Goal: Task Accomplishment & Management: Use online tool/utility

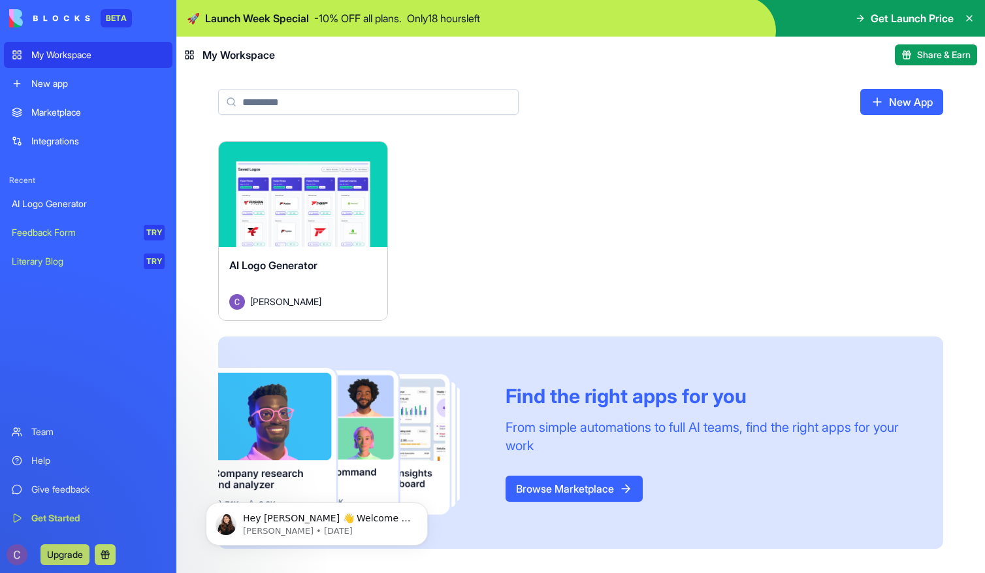
click at [84, 268] on link "Literary Blog TRY" at bounding box center [88, 261] width 169 height 26
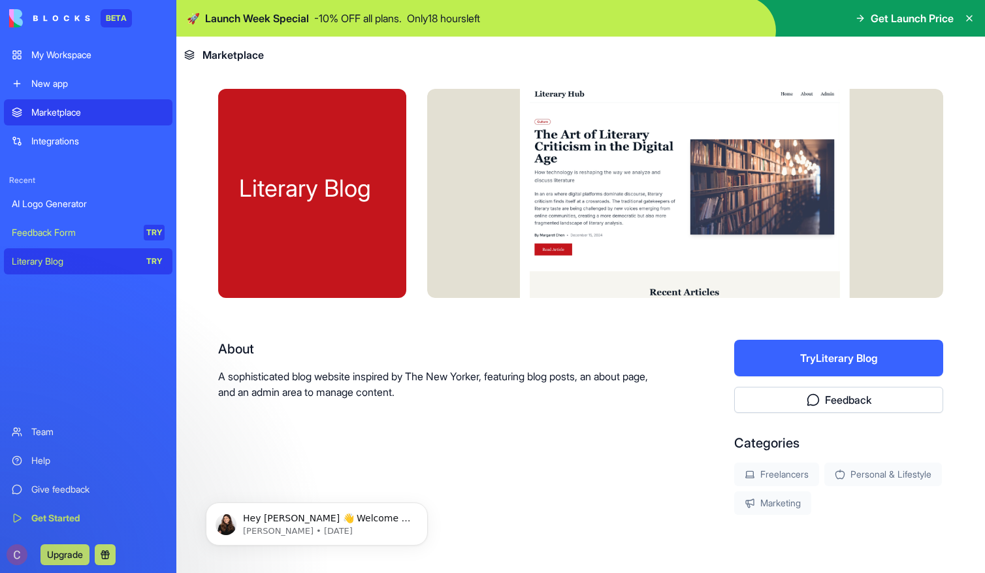
click at [239, 61] on span "Marketplace" at bounding box center [233, 55] width 61 height 16
click at [195, 51] on div "Marketplace" at bounding box center [224, 55] width 80 height 16
click at [94, 111] on div "Marketplace" at bounding box center [97, 112] width 133 height 13
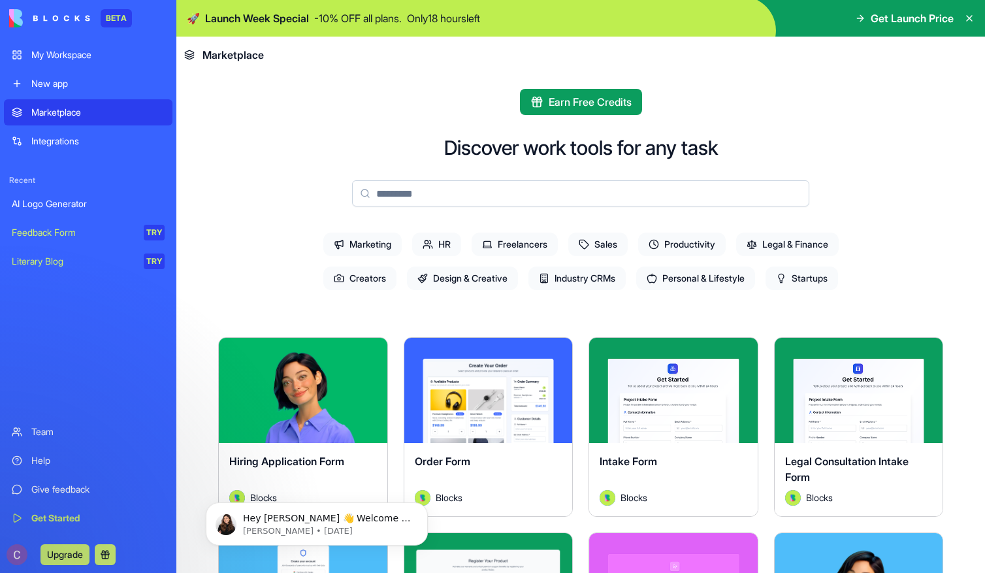
click at [93, 91] on link "New app" at bounding box center [88, 84] width 169 height 26
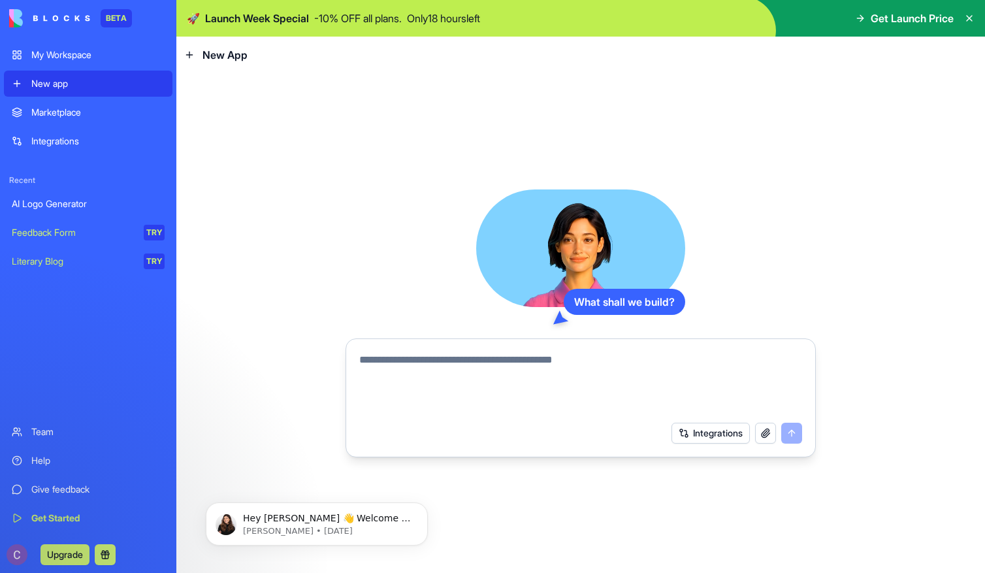
click at [108, 54] on div "My Workspace" at bounding box center [97, 54] width 133 height 13
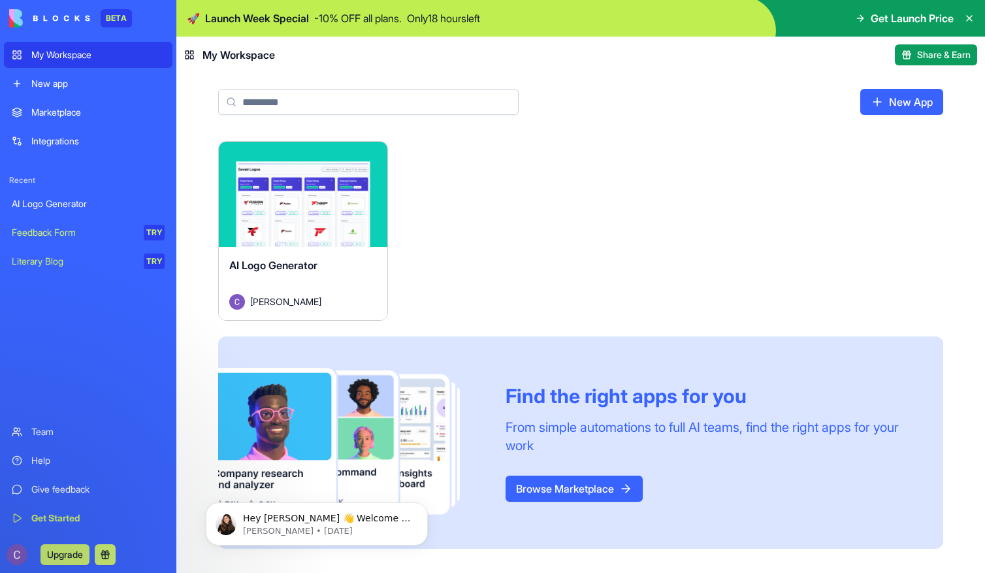
click at [90, 148] on link "Integrations" at bounding box center [88, 141] width 169 height 26
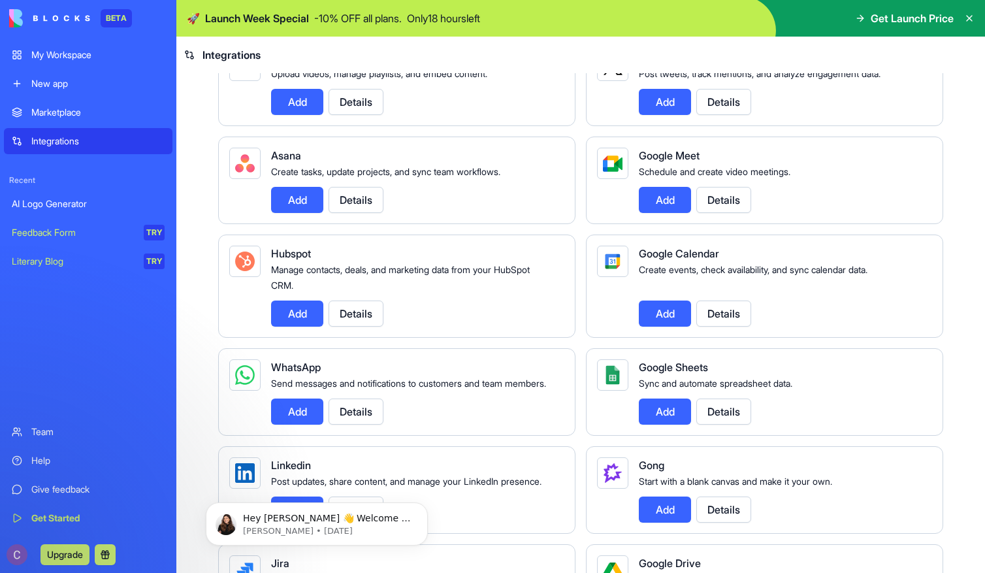
scroll to position [354, 0]
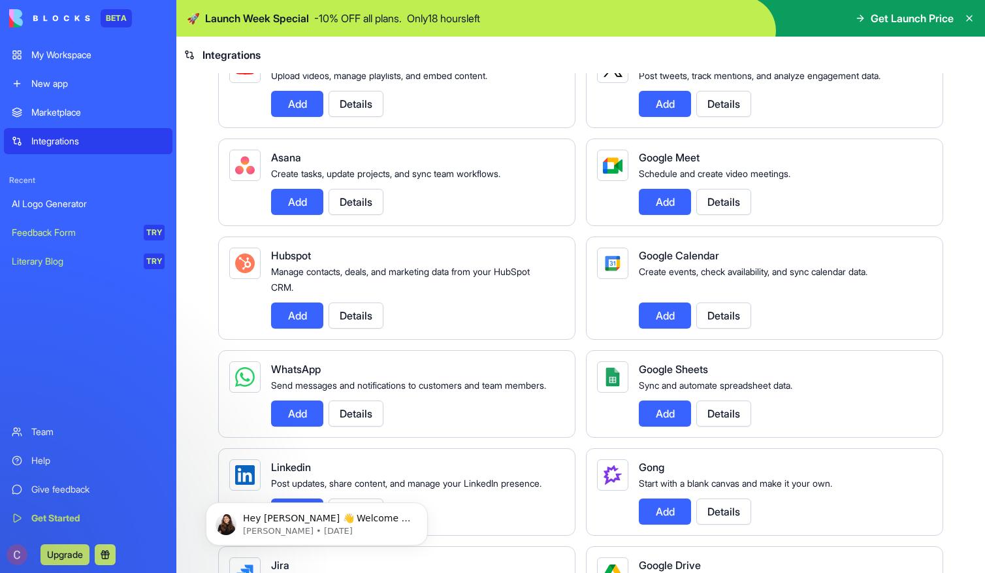
click at [313, 215] on button "Add" at bounding box center [297, 202] width 52 height 26
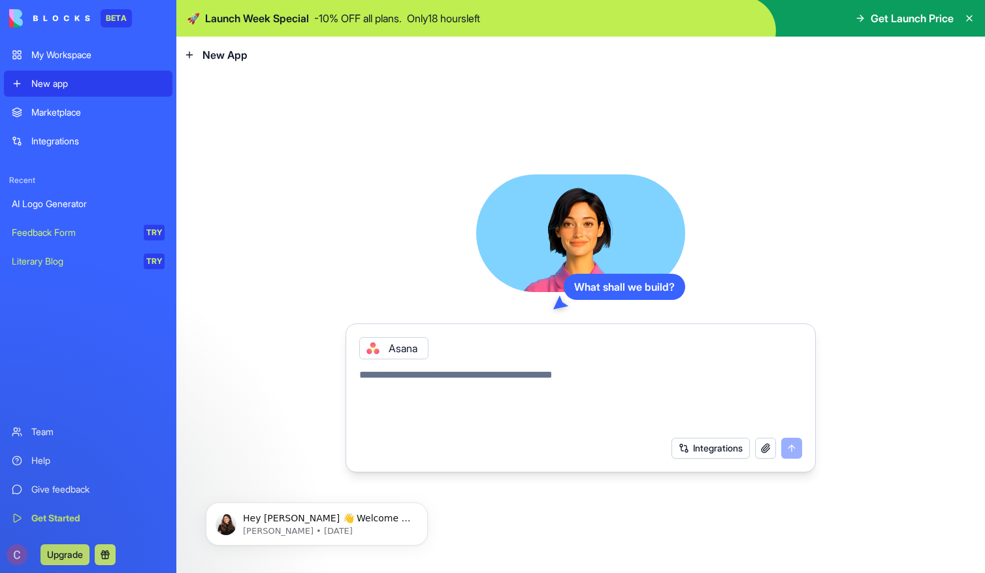
click at [708, 448] on button "Integrations" at bounding box center [711, 448] width 78 height 21
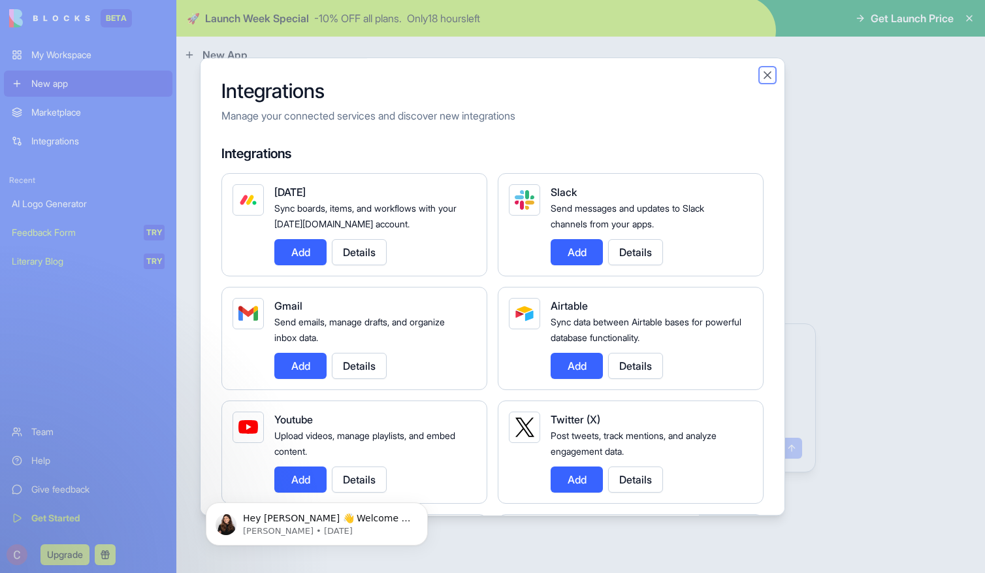
click at [764, 76] on button "Close" at bounding box center [767, 75] width 13 height 13
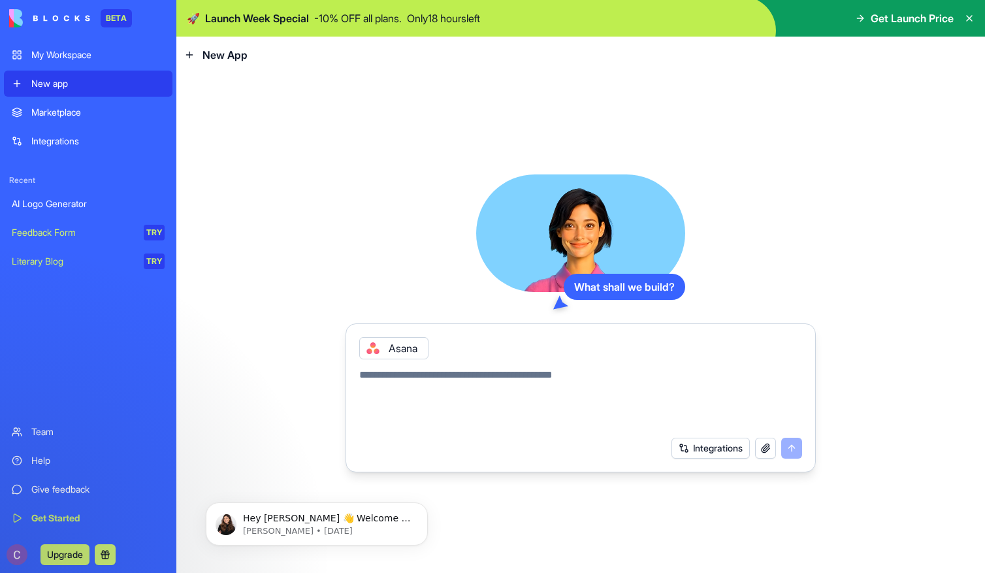
click at [80, 63] on link "My Workspace" at bounding box center [88, 55] width 169 height 26
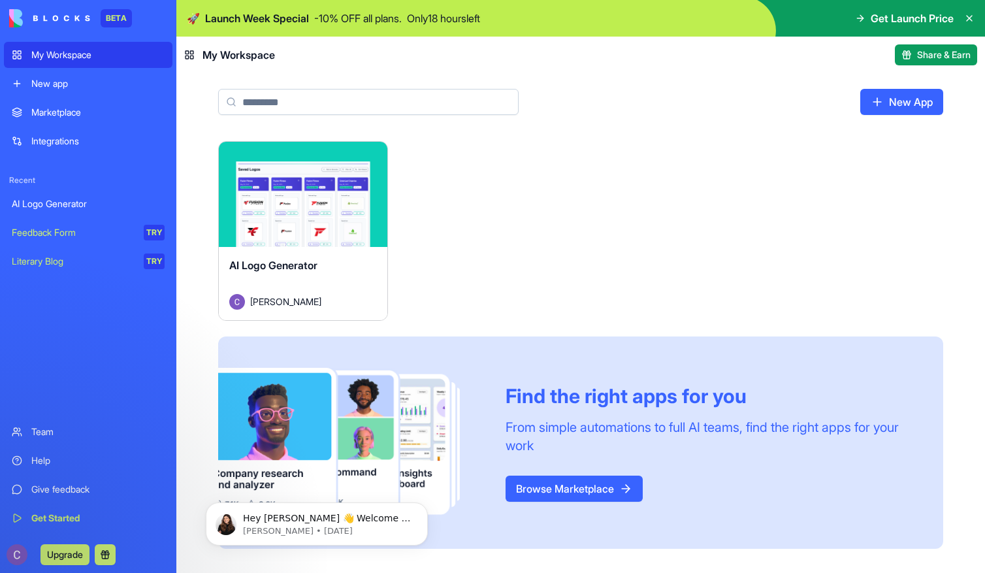
click at [46, 84] on div "New app" at bounding box center [97, 83] width 133 height 13
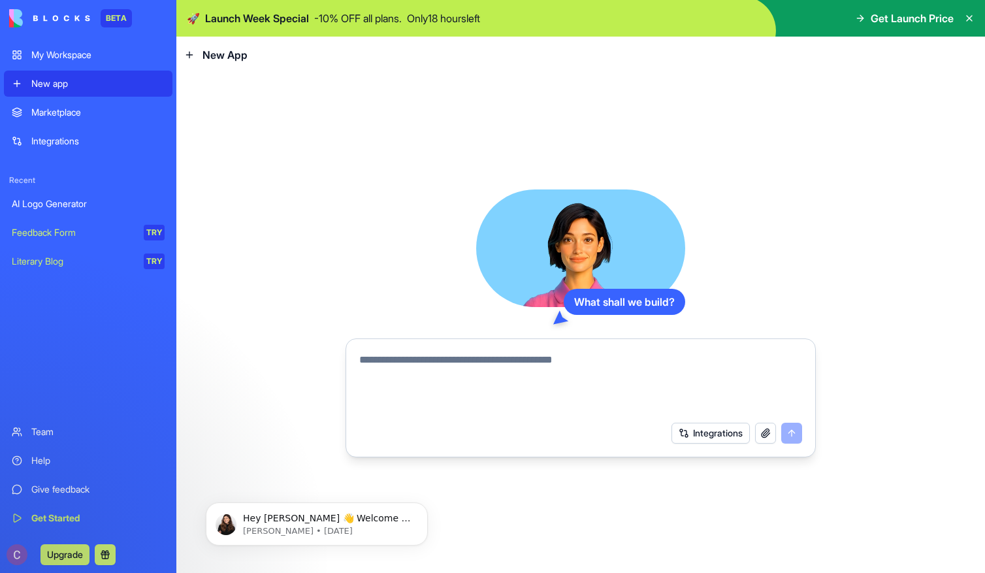
click at [711, 433] on button "Integrations" at bounding box center [711, 433] width 78 height 21
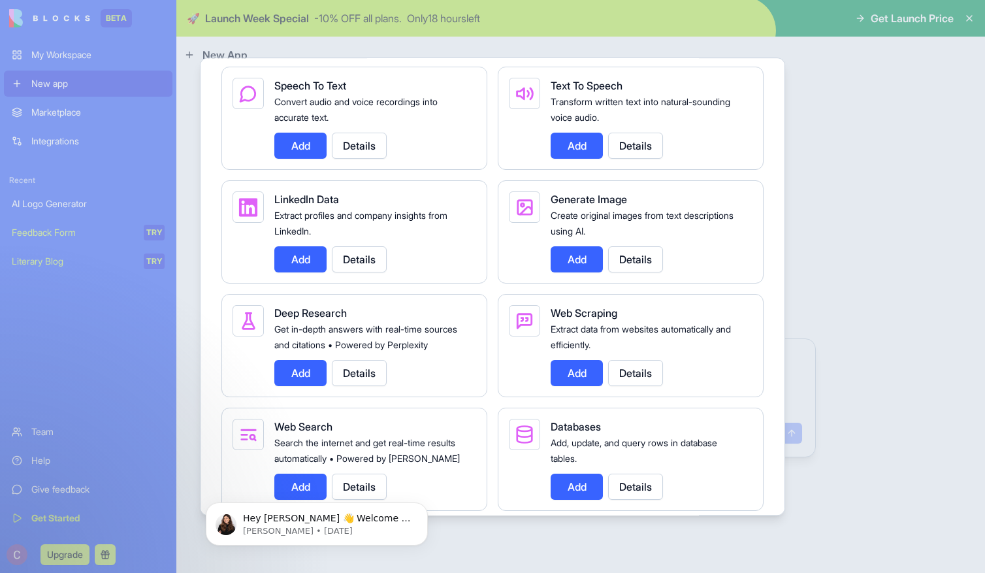
scroll to position [1863, 0]
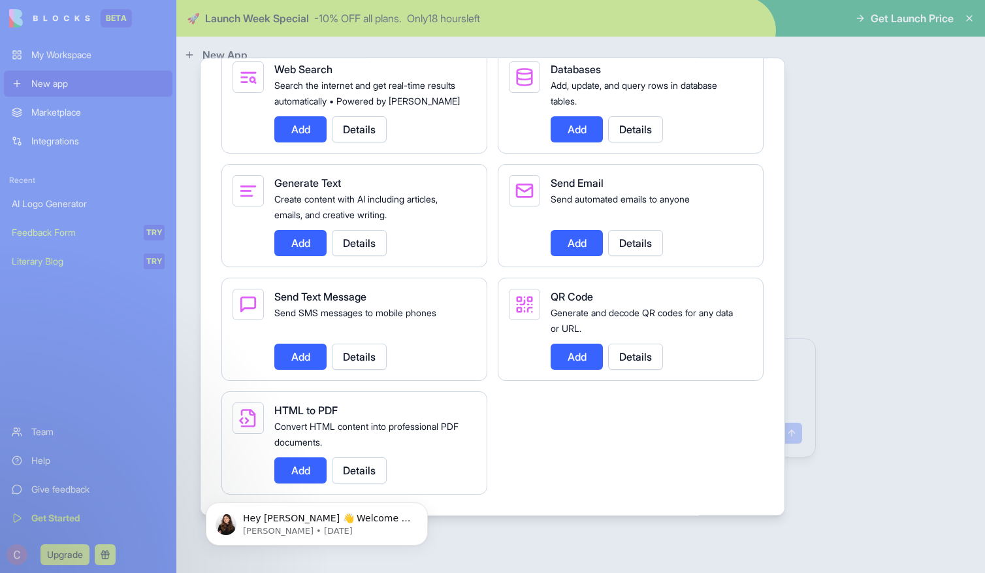
click at [833, 56] on div at bounding box center [492, 286] width 985 height 573
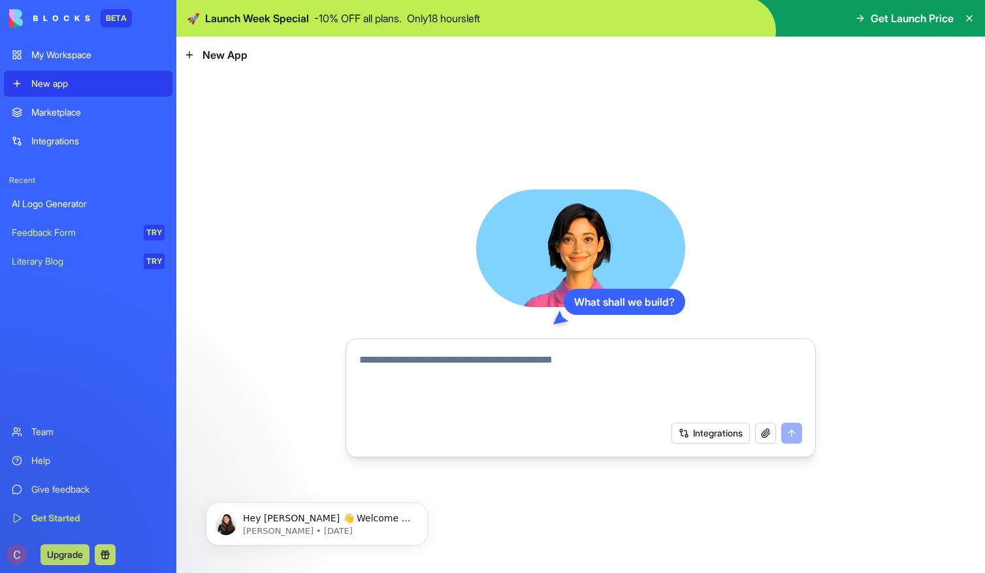
click at [712, 433] on button "Integrations" at bounding box center [711, 433] width 78 height 21
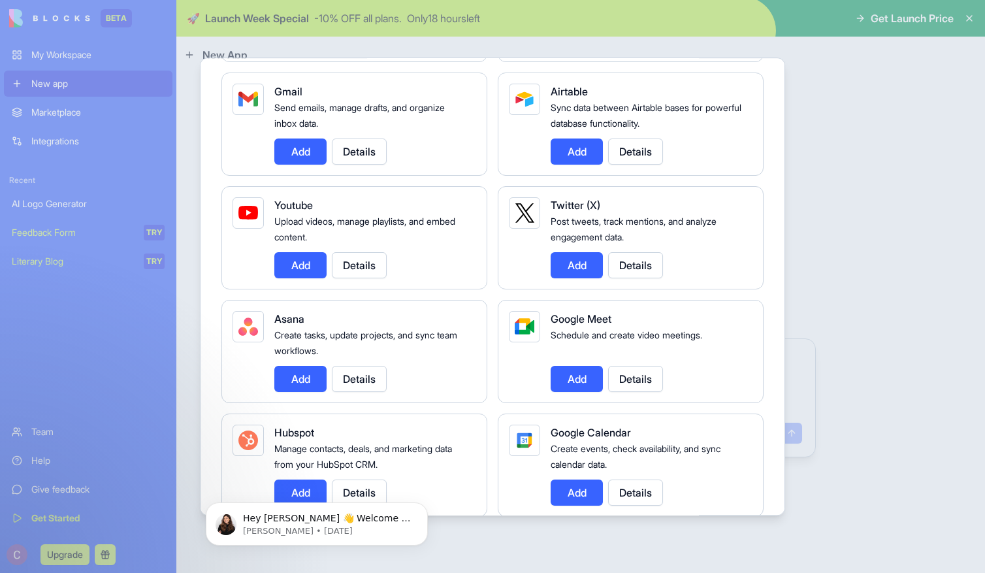
scroll to position [232, 0]
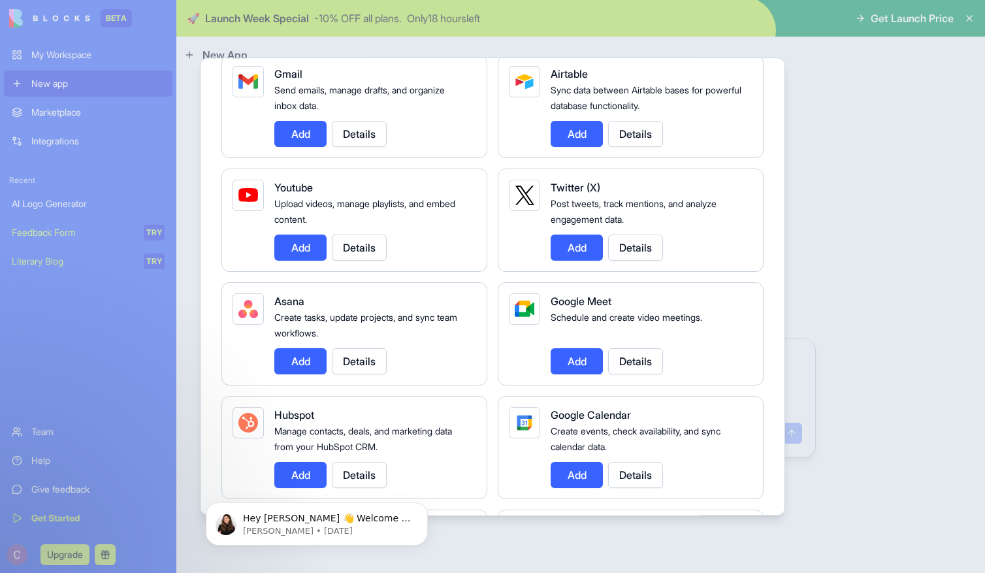
click at [813, 253] on div at bounding box center [492, 286] width 985 height 573
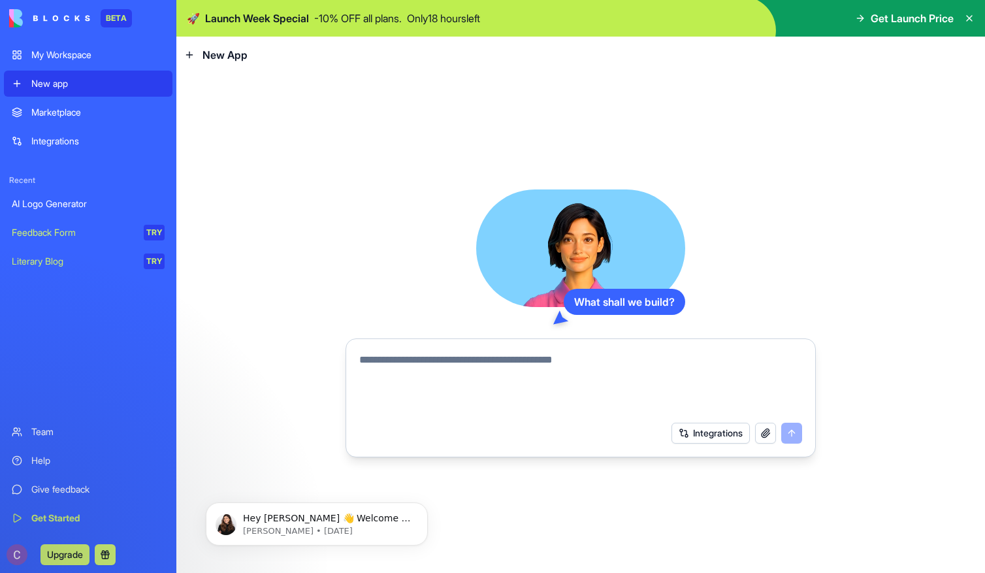
click at [697, 432] on button "Integrations" at bounding box center [711, 433] width 78 height 21
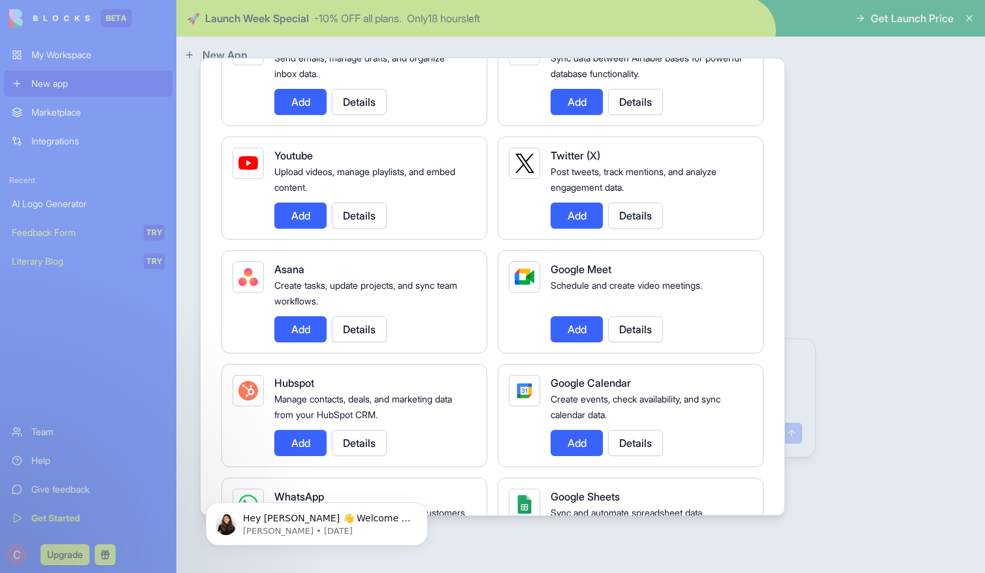
scroll to position [454, 0]
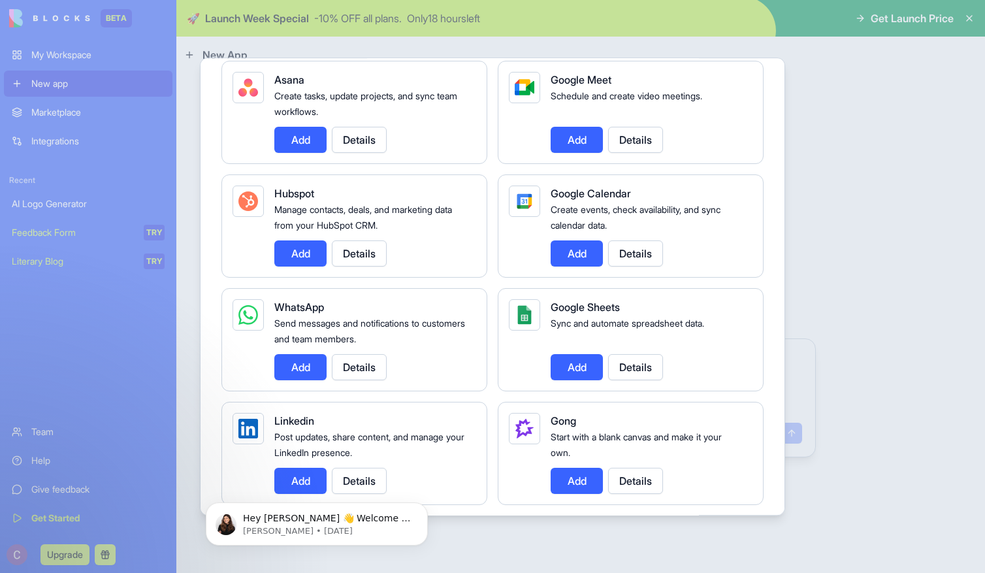
click at [581, 248] on button "Add" at bounding box center [577, 253] width 52 height 26
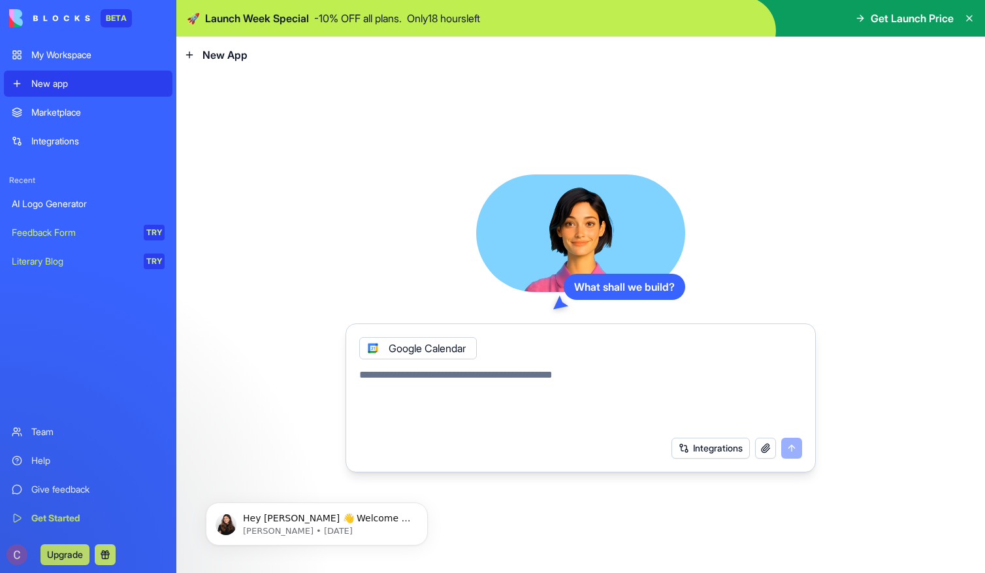
click at [518, 390] on textarea at bounding box center [580, 398] width 443 height 63
click at [370, 348] on icon at bounding box center [373, 348] width 10 height 10
